Goal: Find contact information: Find contact information

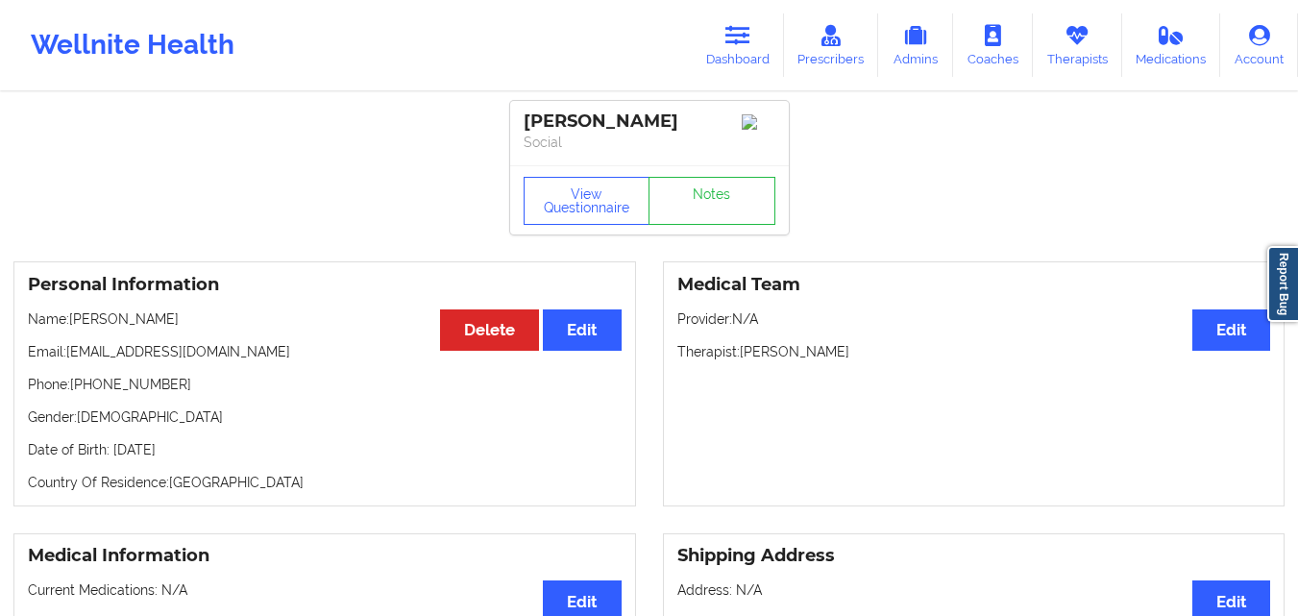
click at [739, 47] on link "Dashboard" at bounding box center [738, 44] width 92 height 63
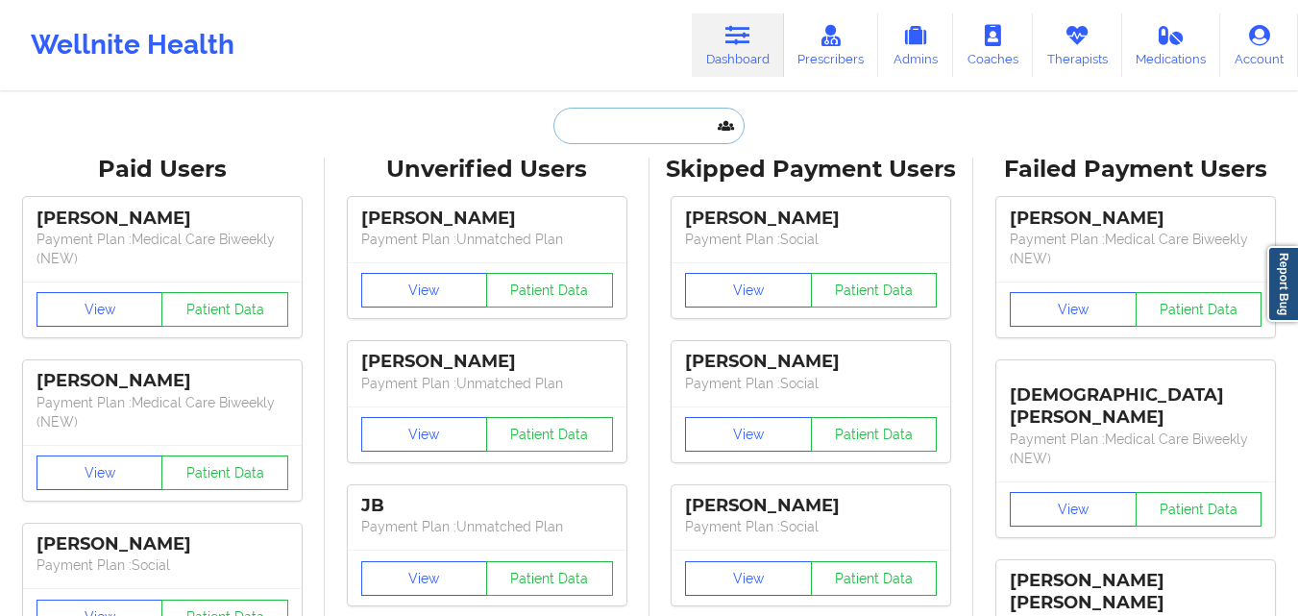
click at [694, 126] on input "text" at bounding box center [649, 126] width 190 height 37
paste input "[PERSON_NAME]"
type input "[PERSON_NAME]"
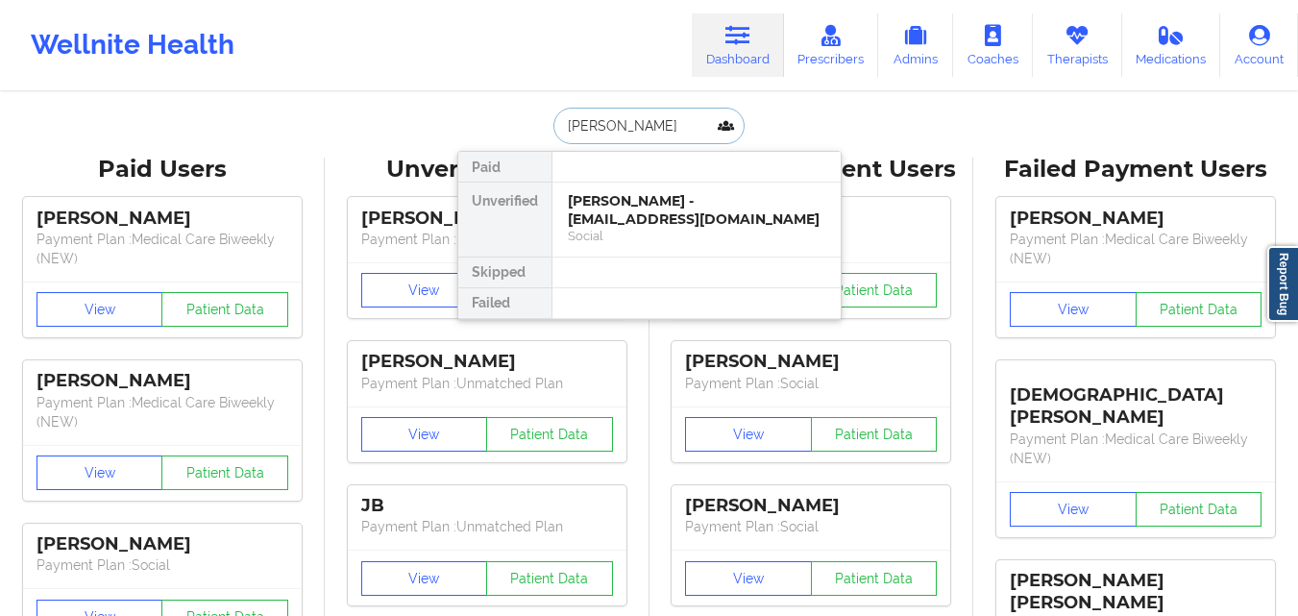
click at [621, 213] on div "[PERSON_NAME] - [EMAIL_ADDRESS][DOMAIN_NAME]" at bounding box center [697, 210] width 258 height 36
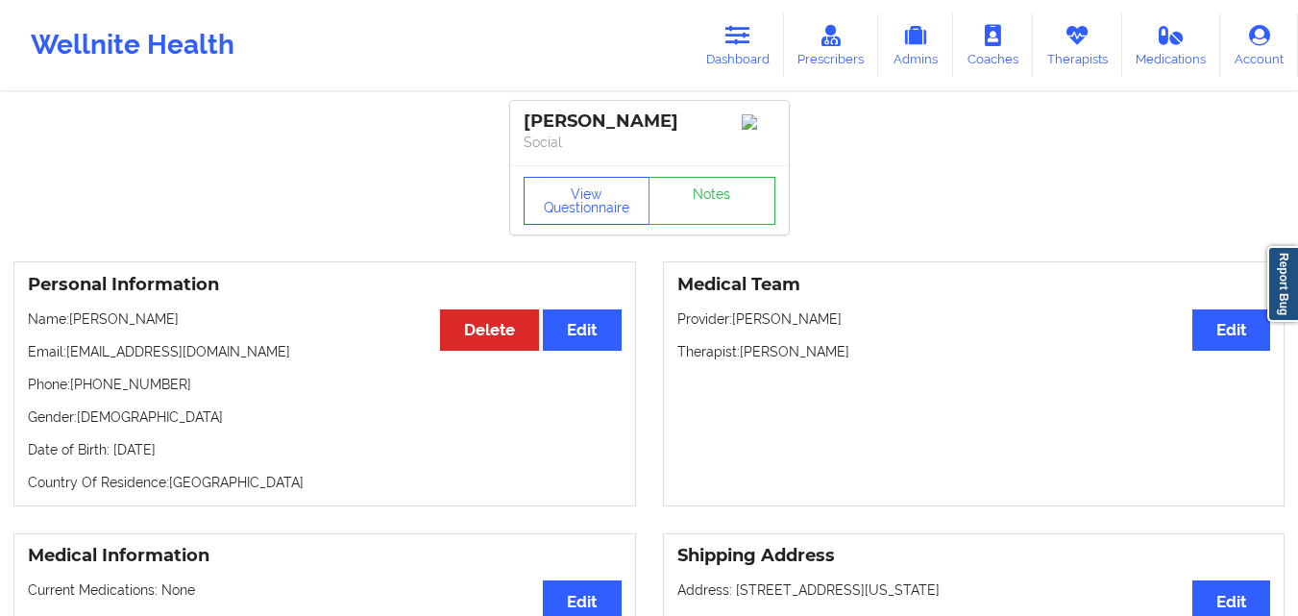
click at [127, 392] on p "Phone: [PHONE_NUMBER]" at bounding box center [325, 384] width 594 height 19
click at [174, 393] on p "Phone: [PHONE_NUMBER]" at bounding box center [325, 384] width 594 height 19
drag, startPoint x: 86, startPoint y: 392, endPoint x: 166, endPoint y: 392, distance: 80.7
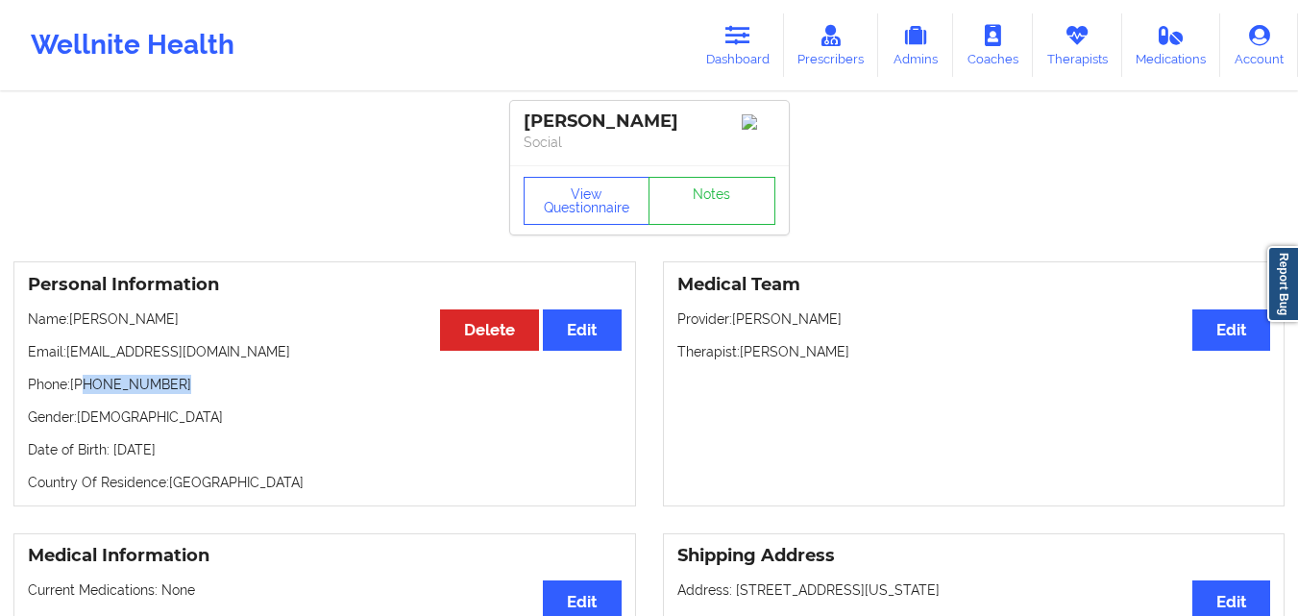
click at [166, 392] on p "Phone: [PHONE_NUMBER]" at bounding box center [325, 384] width 594 height 19
copy p "[PHONE_NUMBER]"
